Goal: Transaction & Acquisition: Download file/media

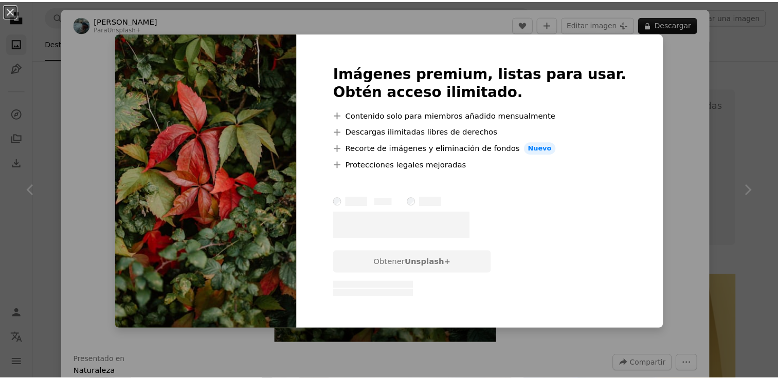
scroll to position [1586, 0]
